Goal: Transaction & Acquisition: Download file/media

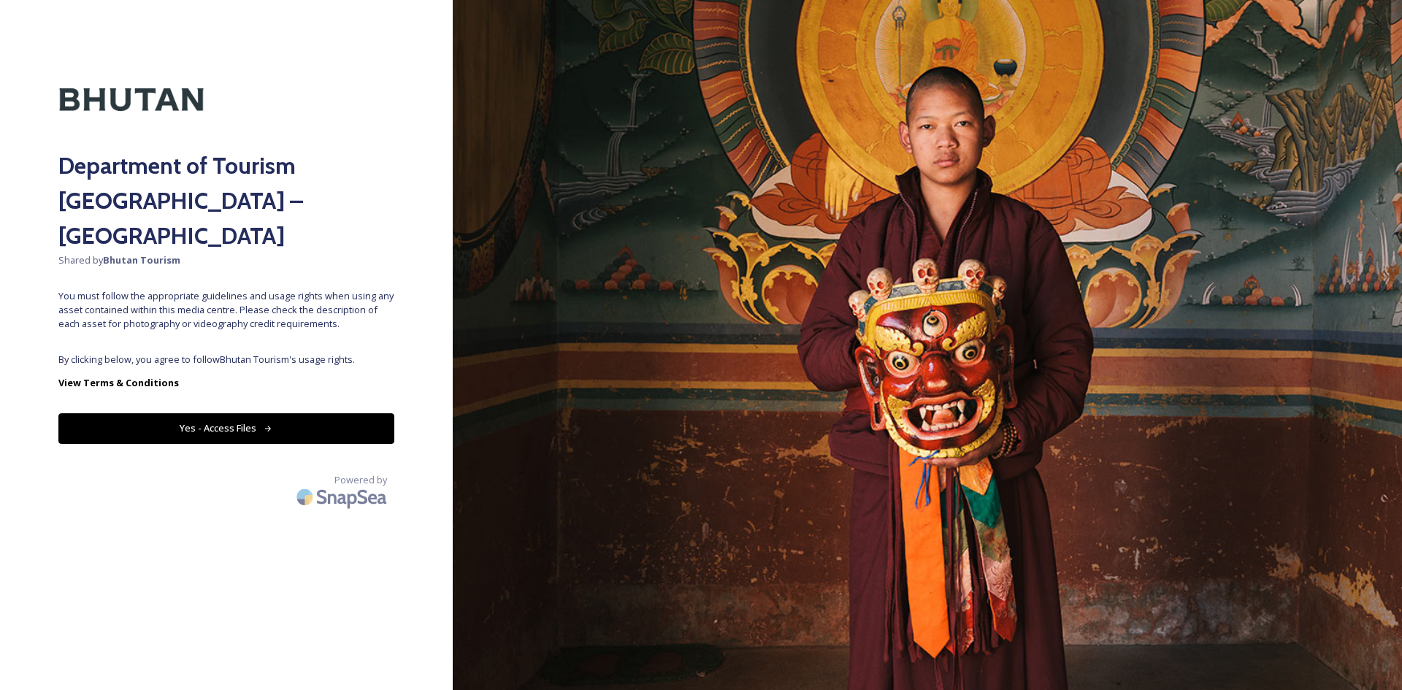
click at [328, 413] on button "Yes - Access Files" at bounding box center [226, 428] width 336 height 30
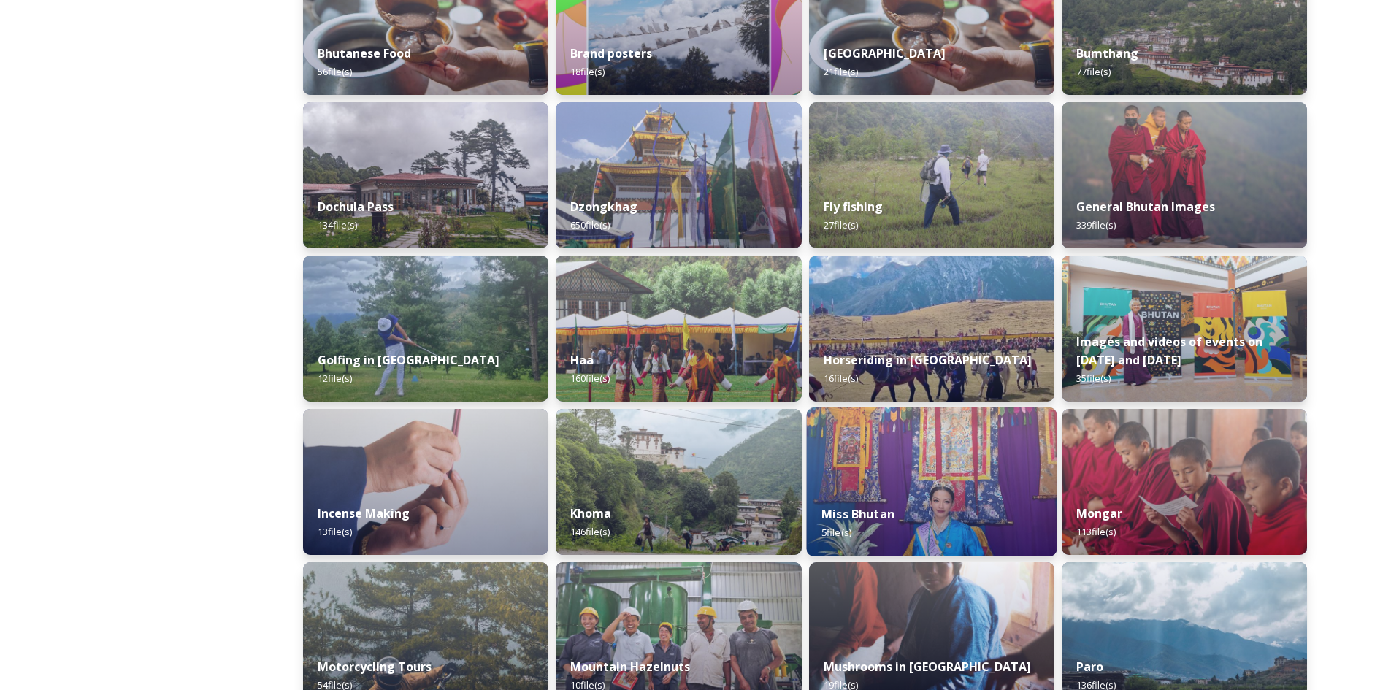
scroll to position [730, 0]
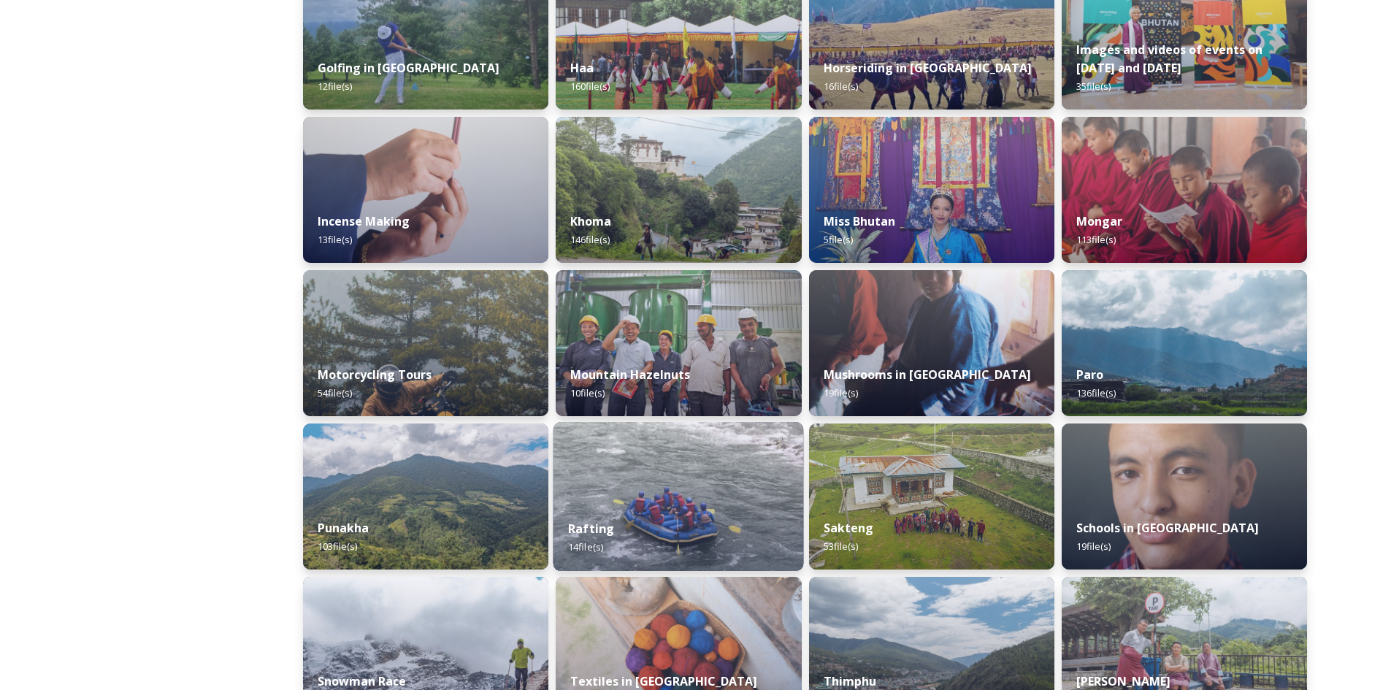
click at [662, 479] on img at bounding box center [679, 496] width 251 height 149
click at [600, 533] on strong "Rafting" at bounding box center [591, 529] width 46 height 16
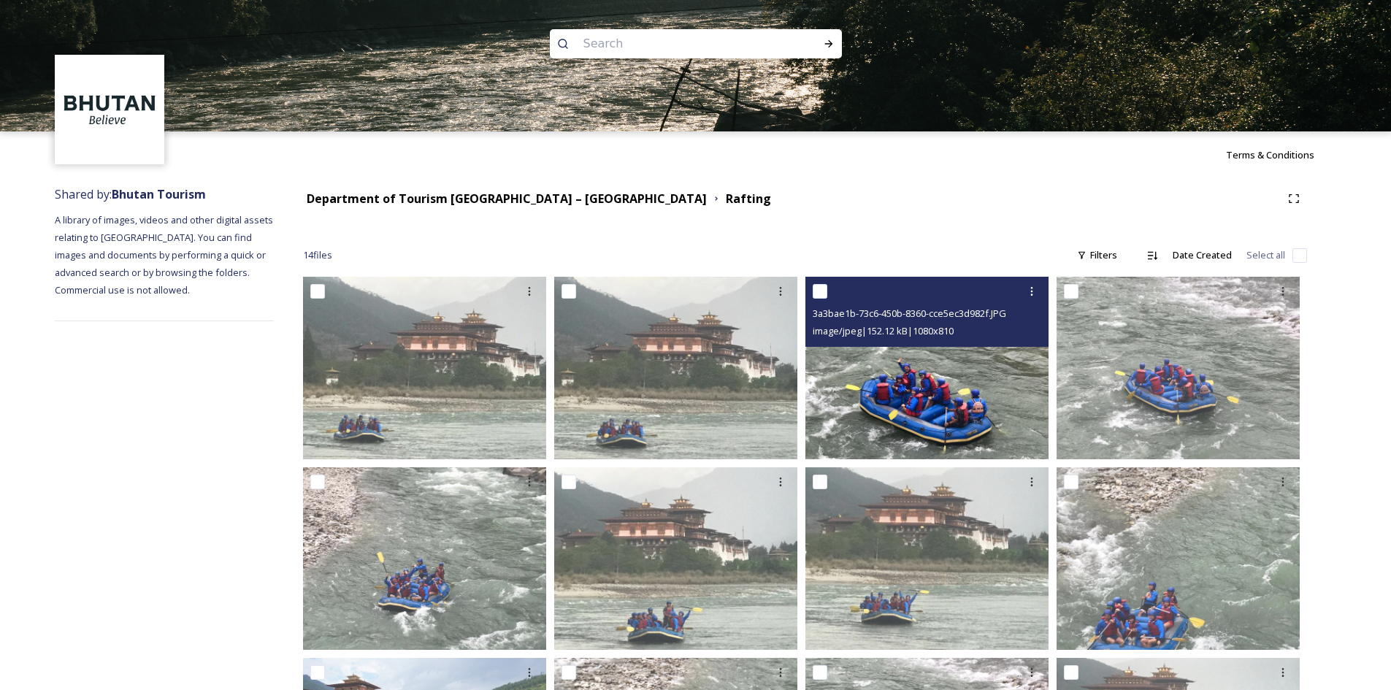
click at [952, 402] on img at bounding box center [927, 368] width 243 height 183
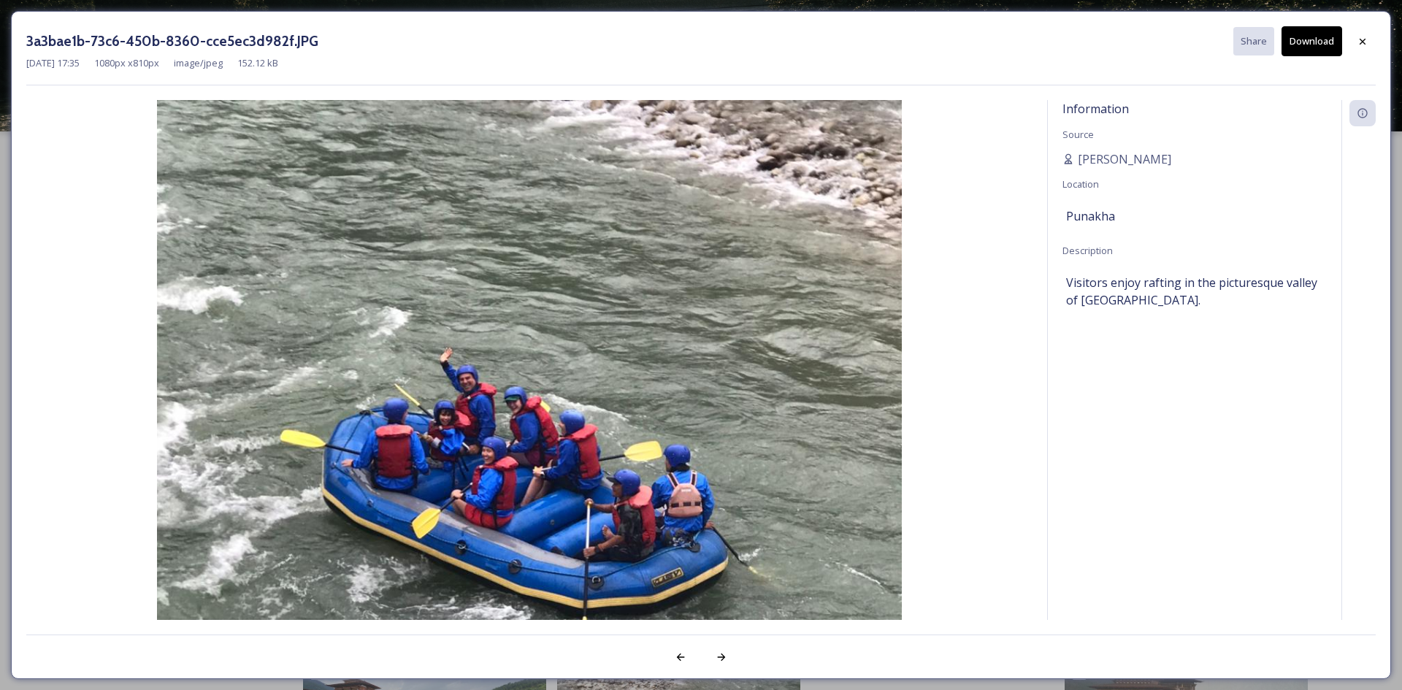
click at [1303, 47] on button "Download" at bounding box center [1312, 41] width 61 height 30
click at [1364, 47] on icon at bounding box center [1363, 42] width 12 height 12
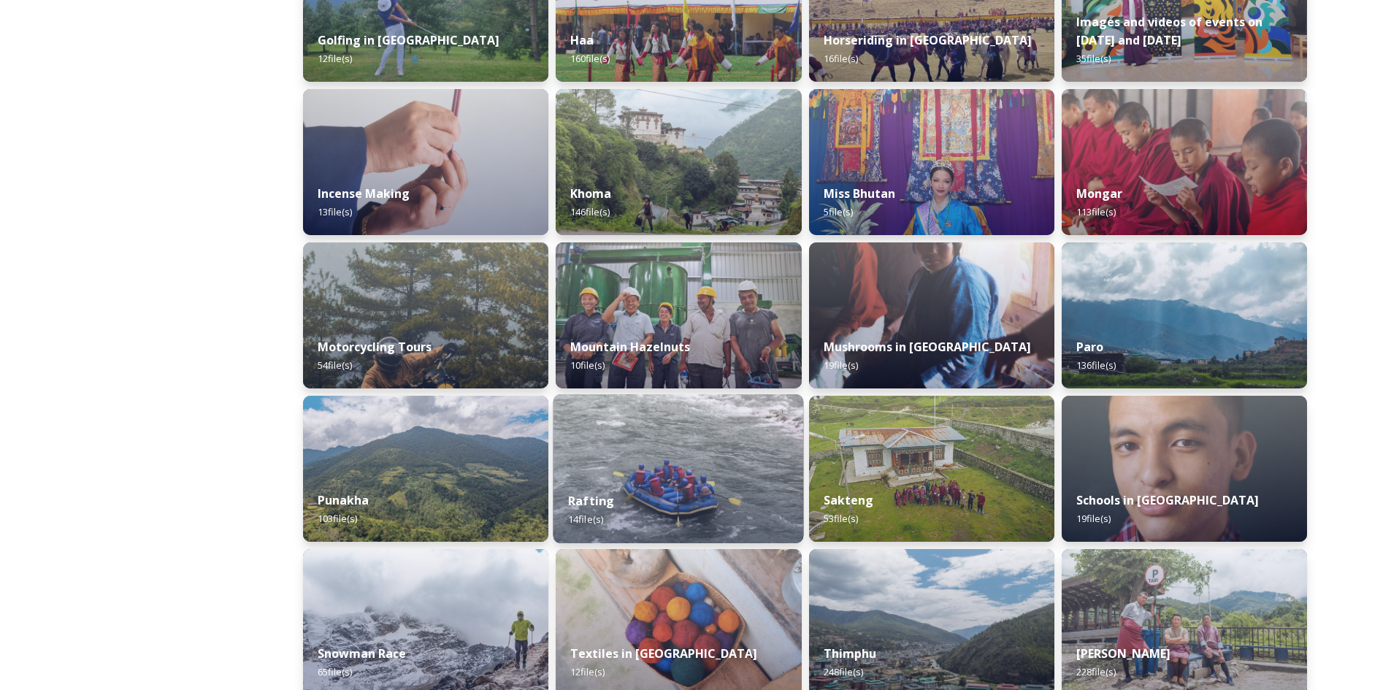
scroll to position [950, 0]
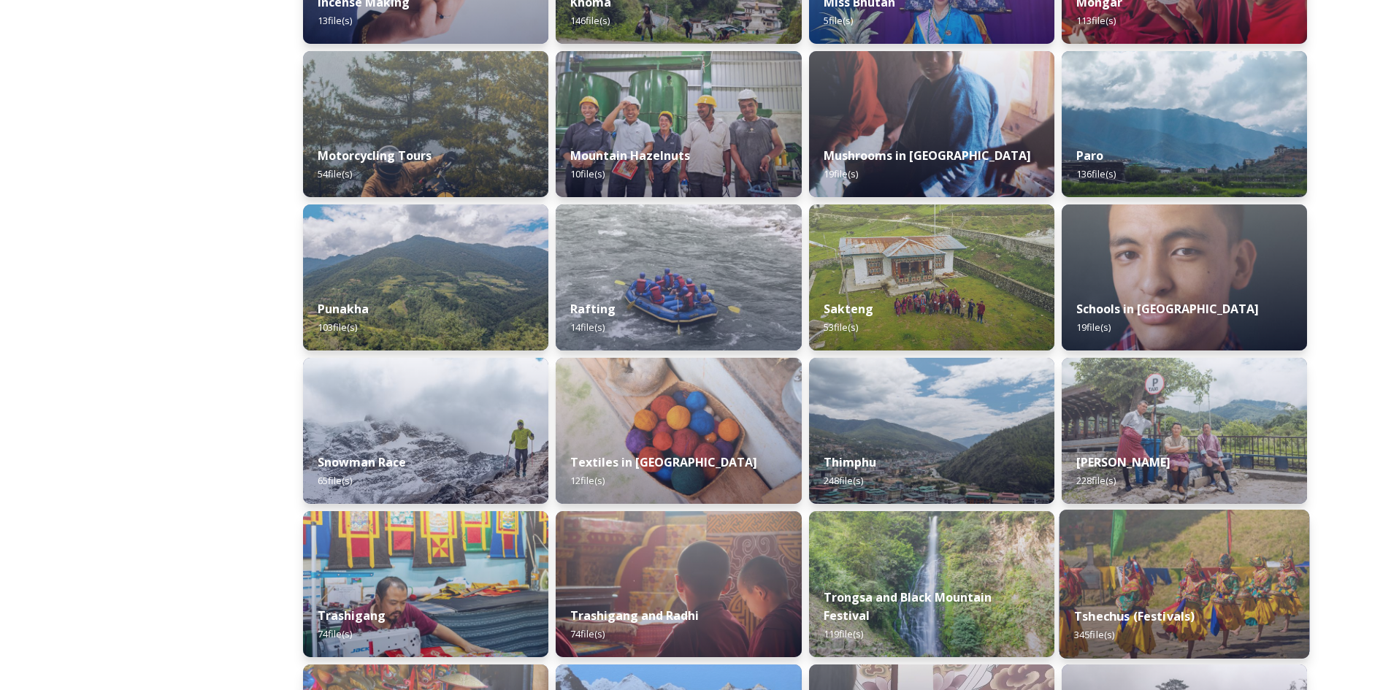
click at [1145, 565] on img at bounding box center [1184, 584] width 251 height 149
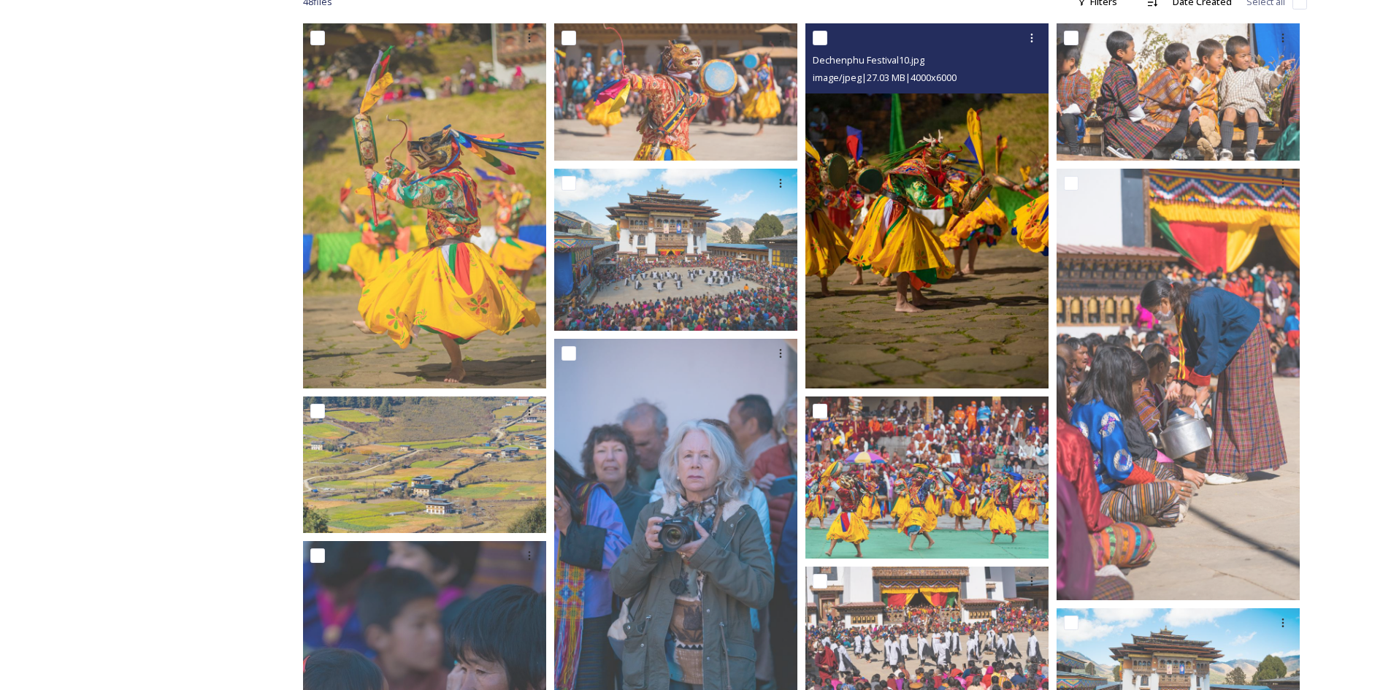
scroll to position [511, 0]
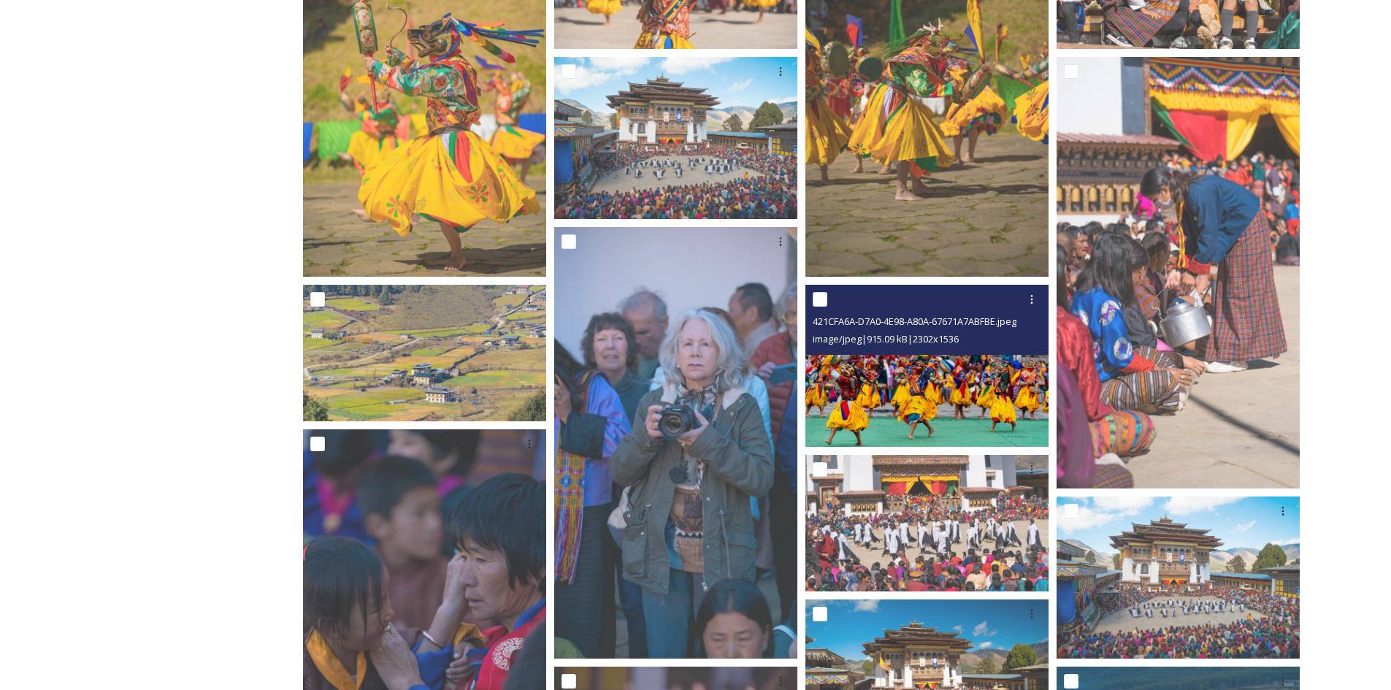
click at [914, 389] on img at bounding box center [927, 366] width 243 height 162
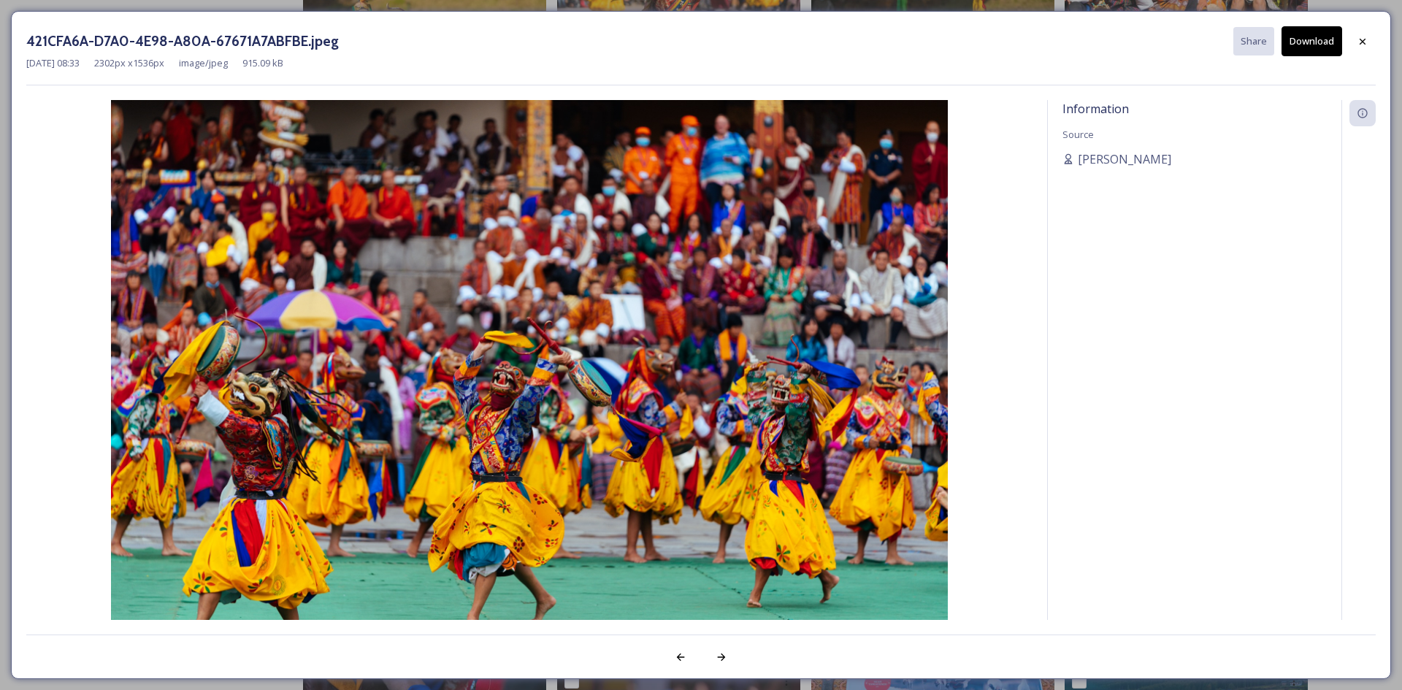
click at [1321, 49] on button "Download" at bounding box center [1312, 41] width 61 height 30
click at [1359, 42] on icon at bounding box center [1363, 42] width 12 height 12
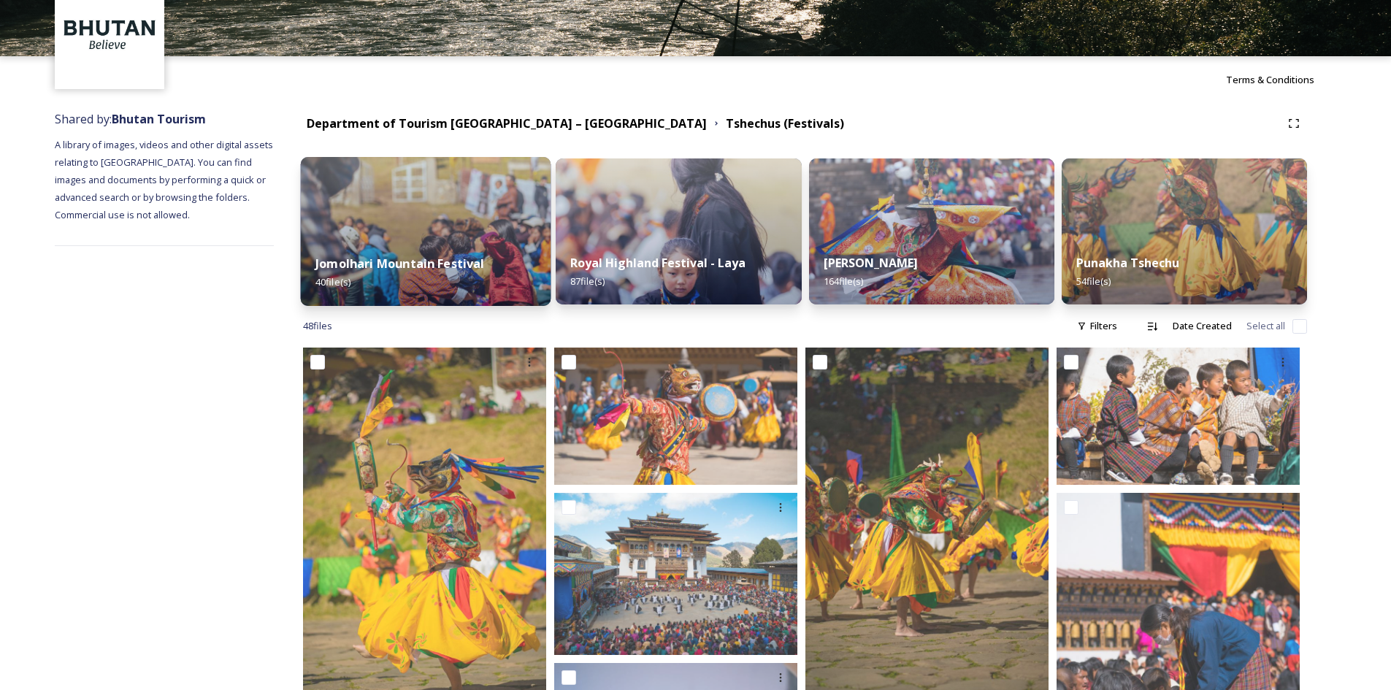
scroll to position [0, 0]
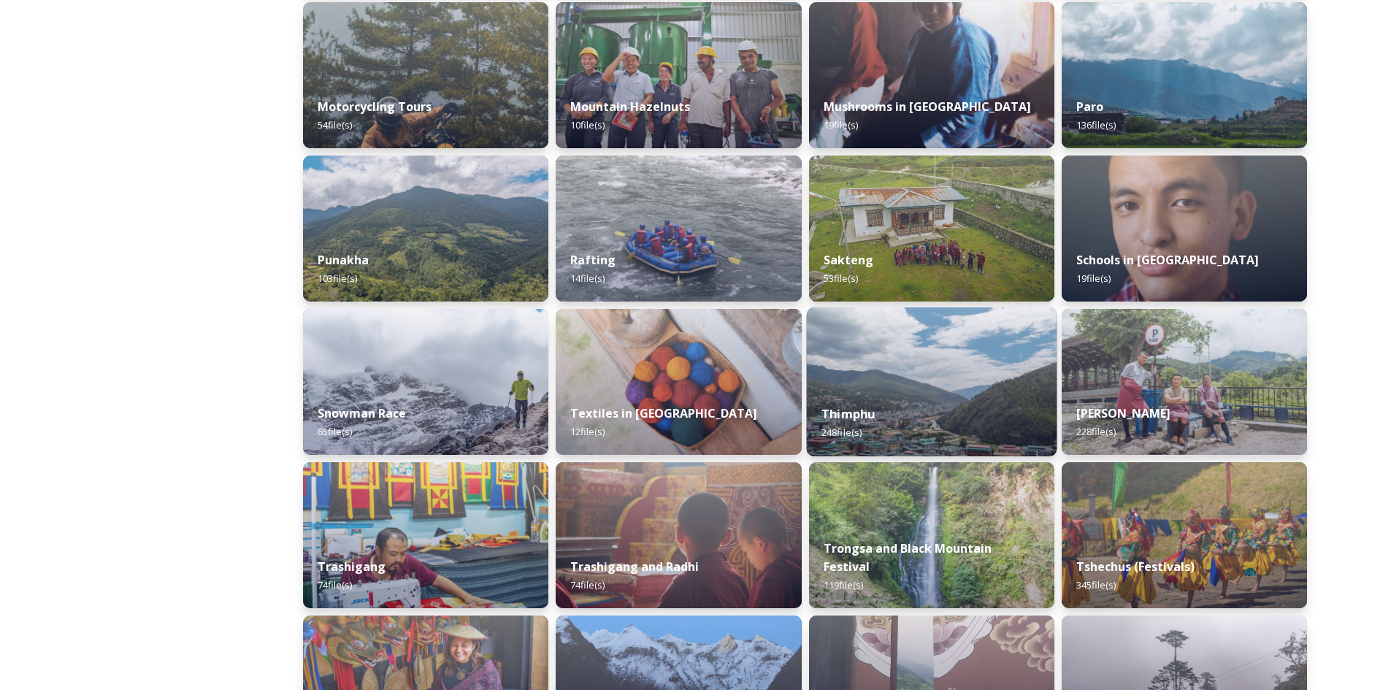
scroll to position [1096, 0]
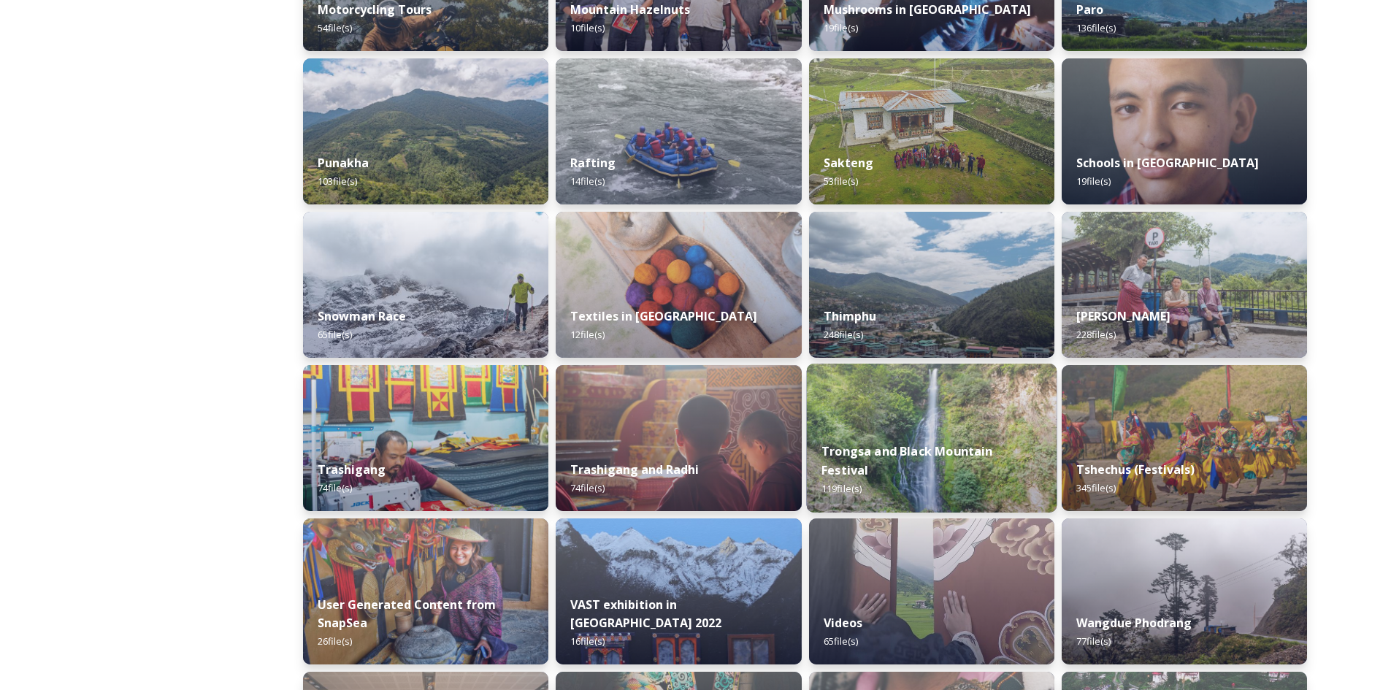
click at [952, 430] on img at bounding box center [931, 438] width 251 height 149
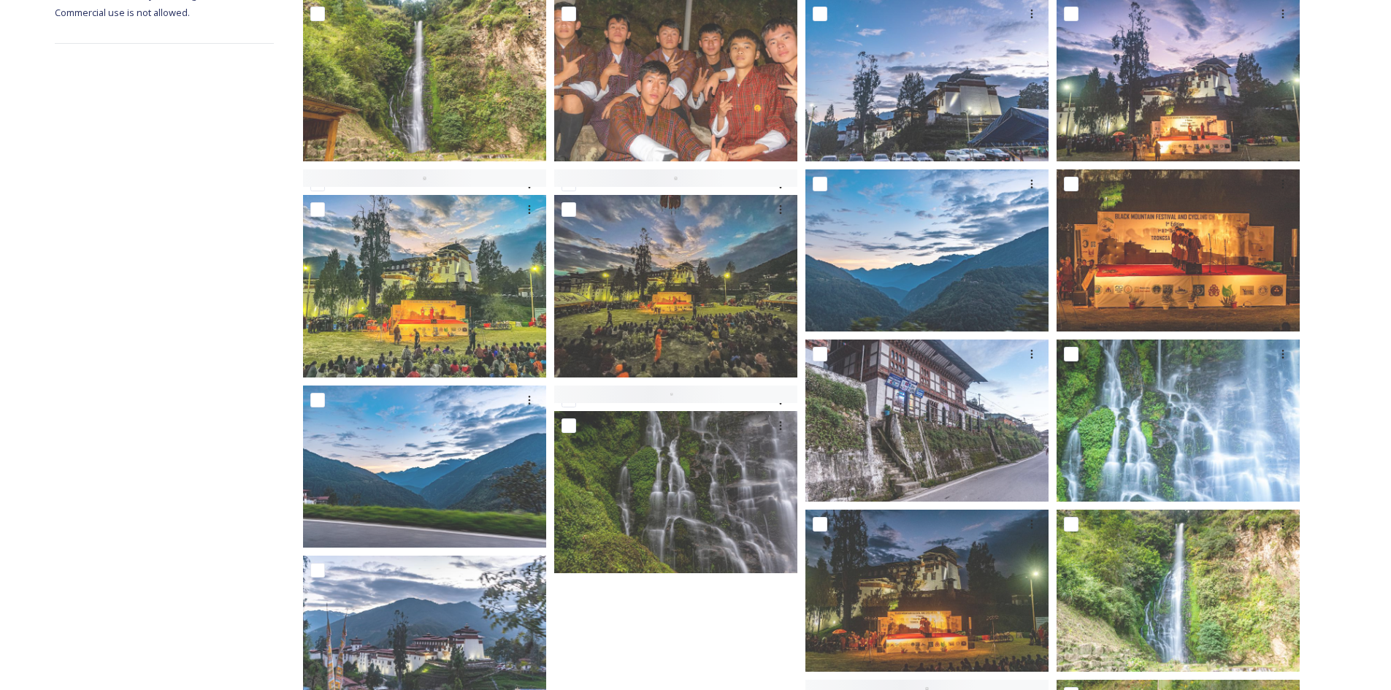
scroll to position [292, 0]
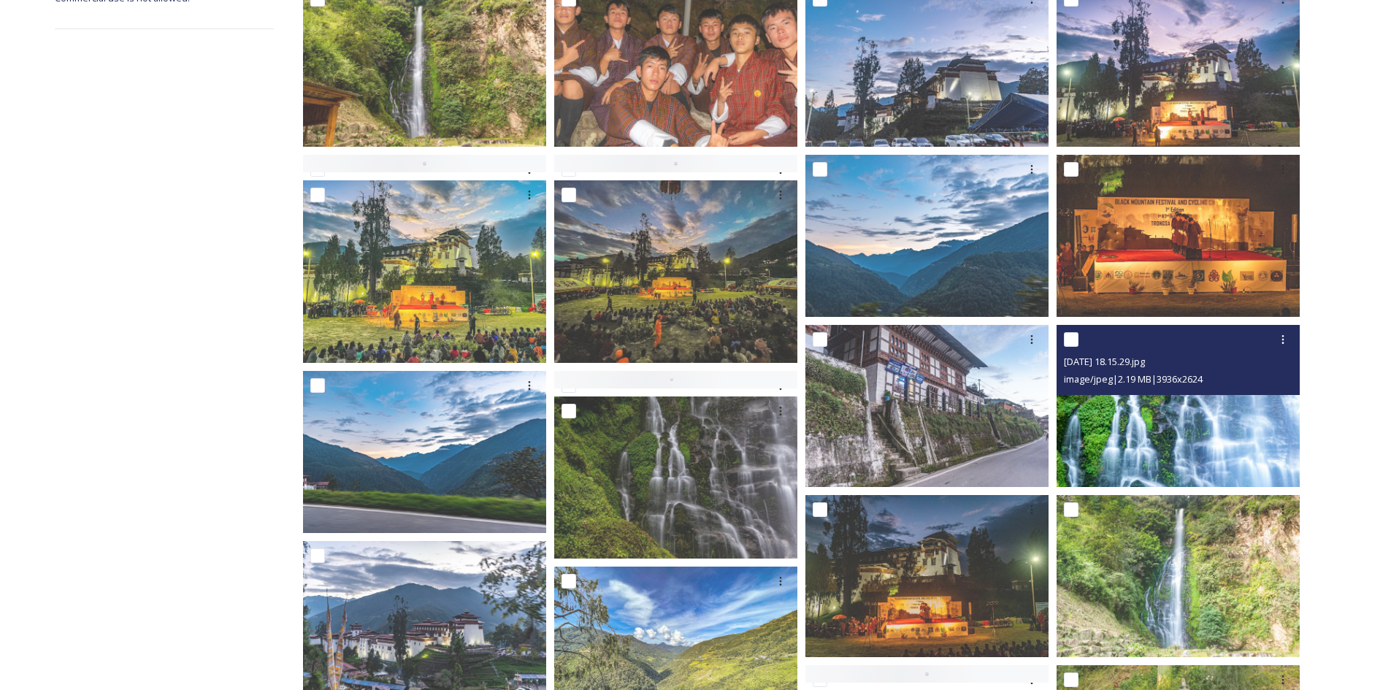
click at [1179, 429] on img at bounding box center [1178, 406] width 243 height 162
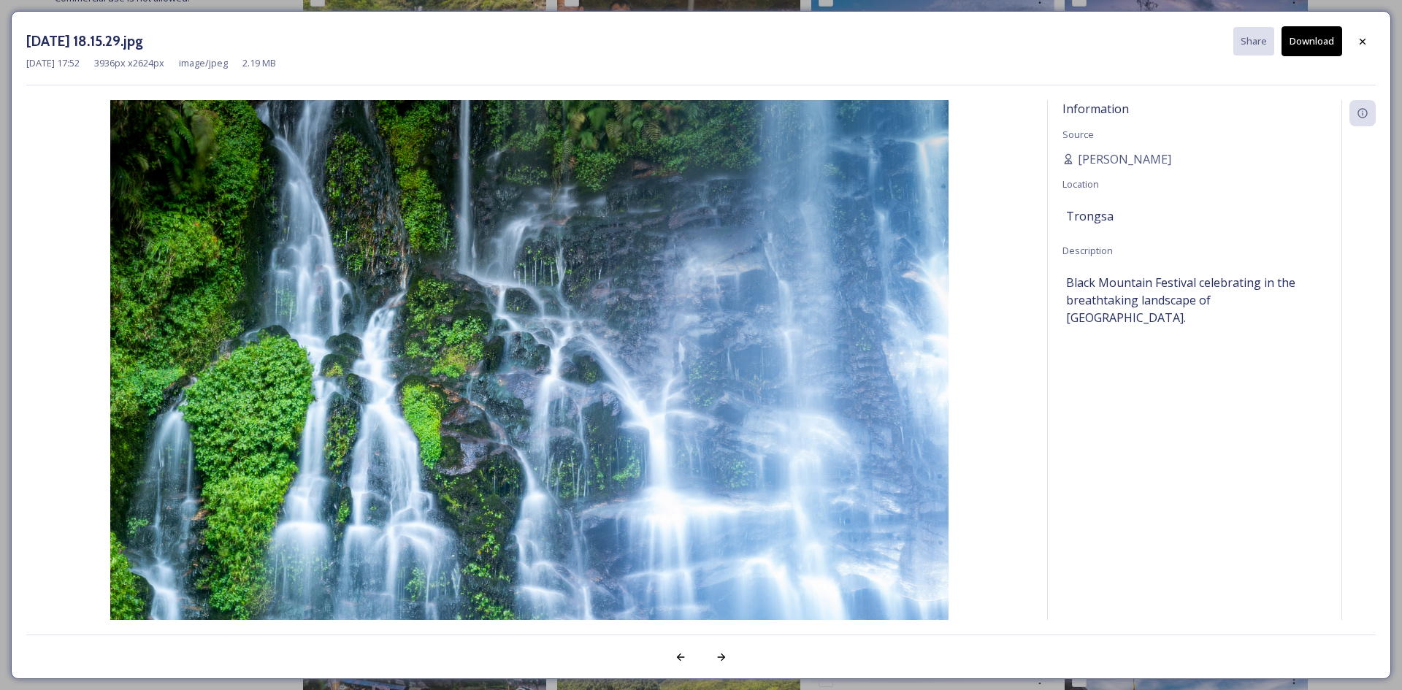
click at [1323, 31] on button "Download" at bounding box center [1312, 41] width 61 height 30
click at [1371, 39] on div at bounding box center [1363, 41] width 26 height 26
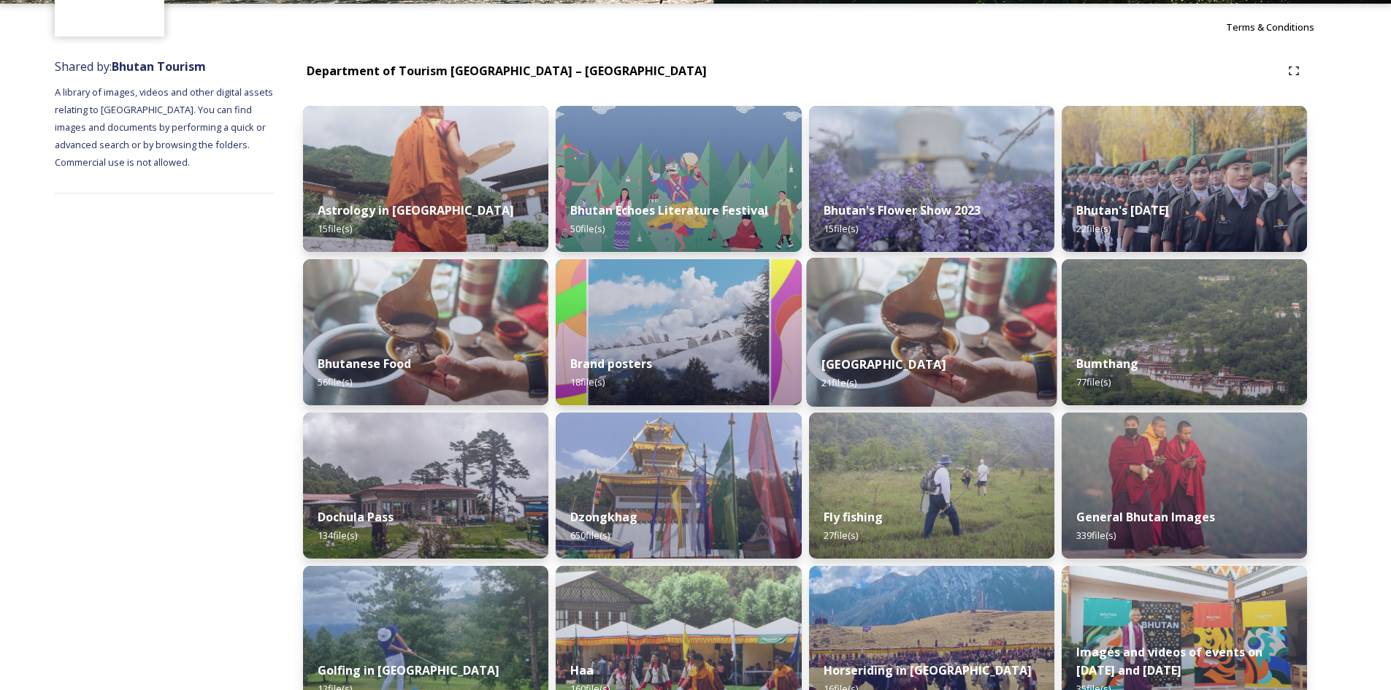
scroll to position [318, 0]
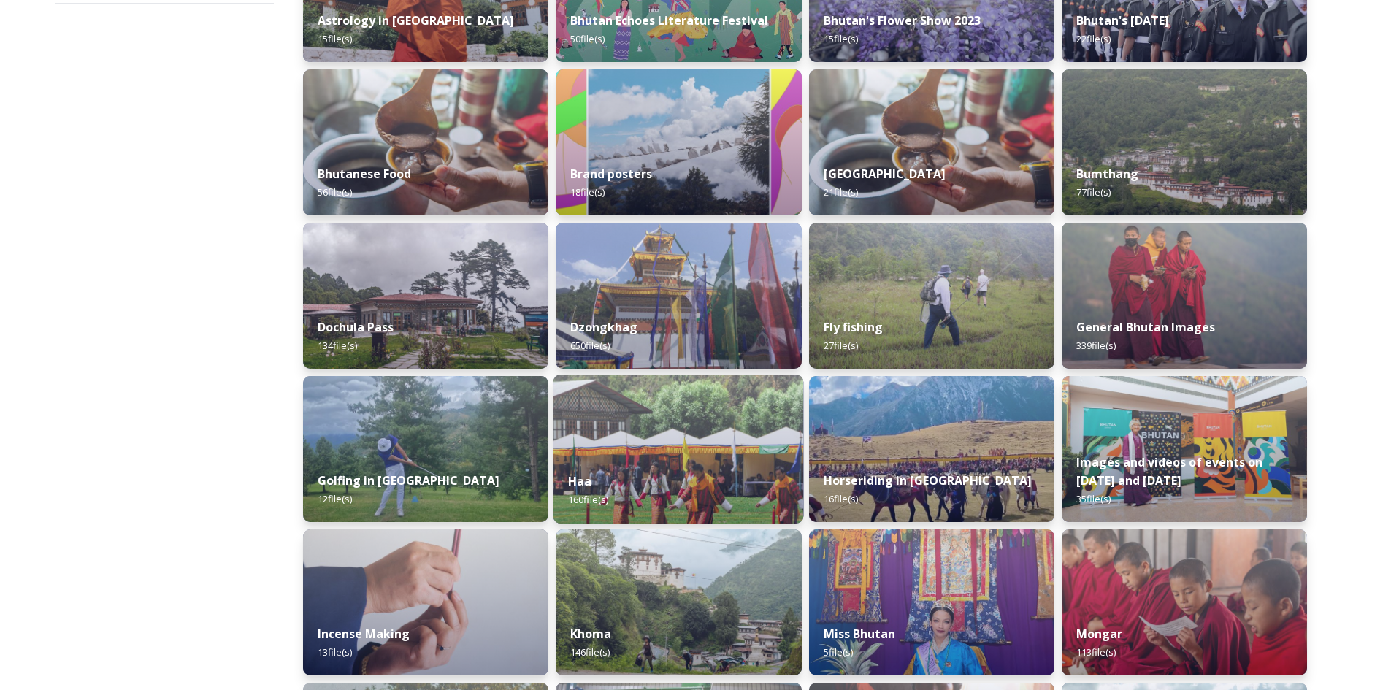
click at [711, 452] on img at bounding box center [679, 449] width 251 height 149
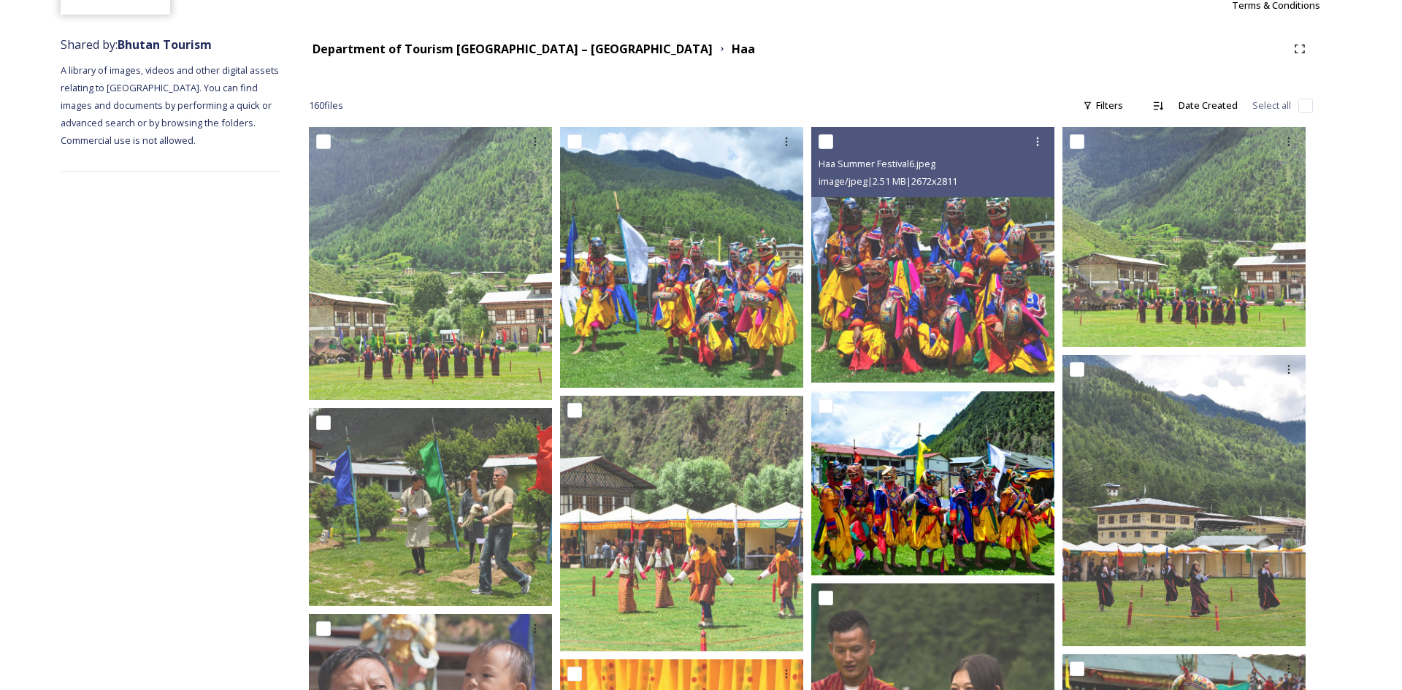
scroll to position [292, 0]
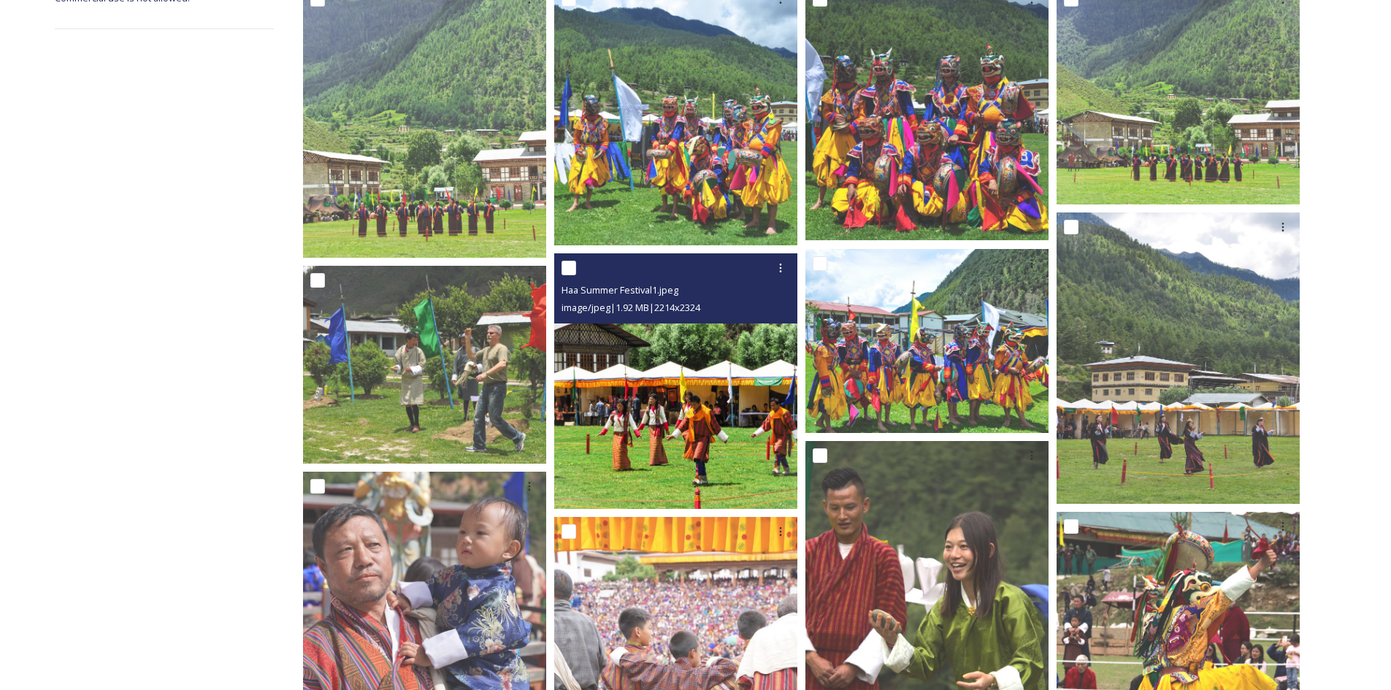
click at [707, 410] on img at bounding box center [675, 381] width 243 height 256
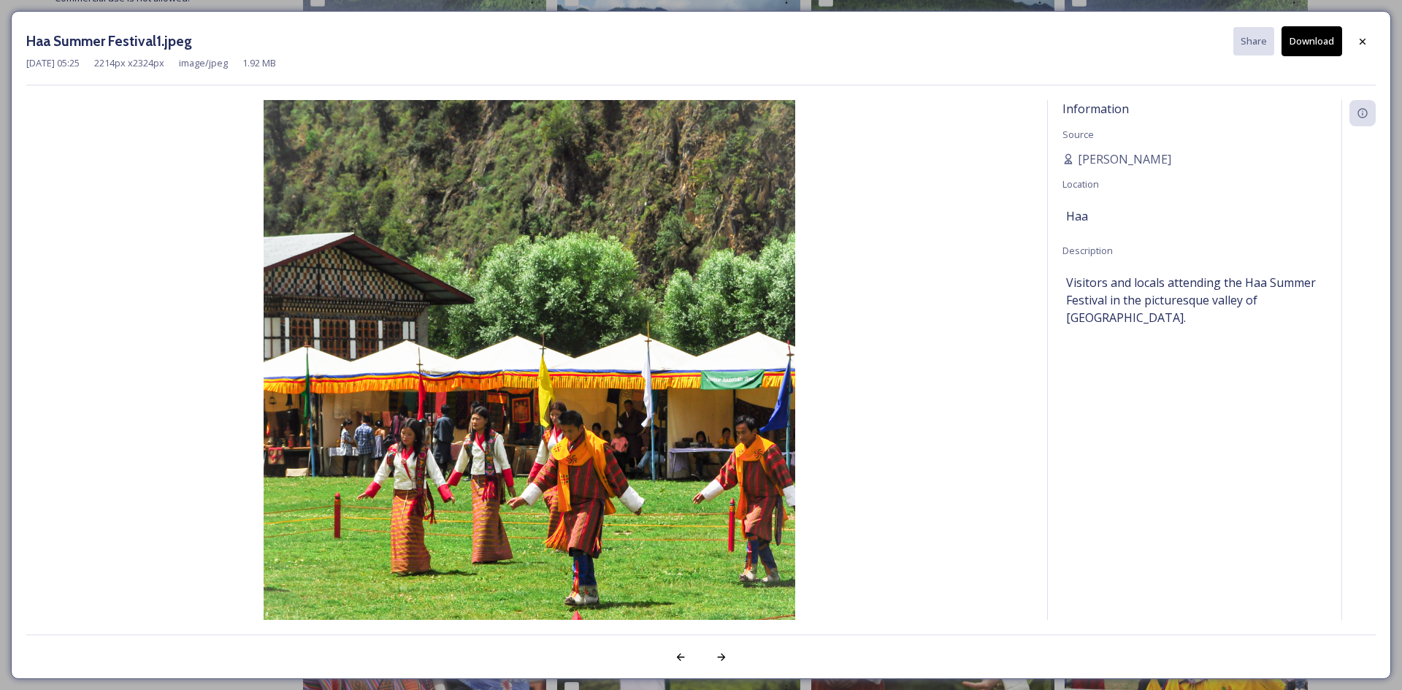
click at [1307, 41] on button "Download" at bounding box center [1312, 41] width 61 height 30
